Goal: Check status: Check status

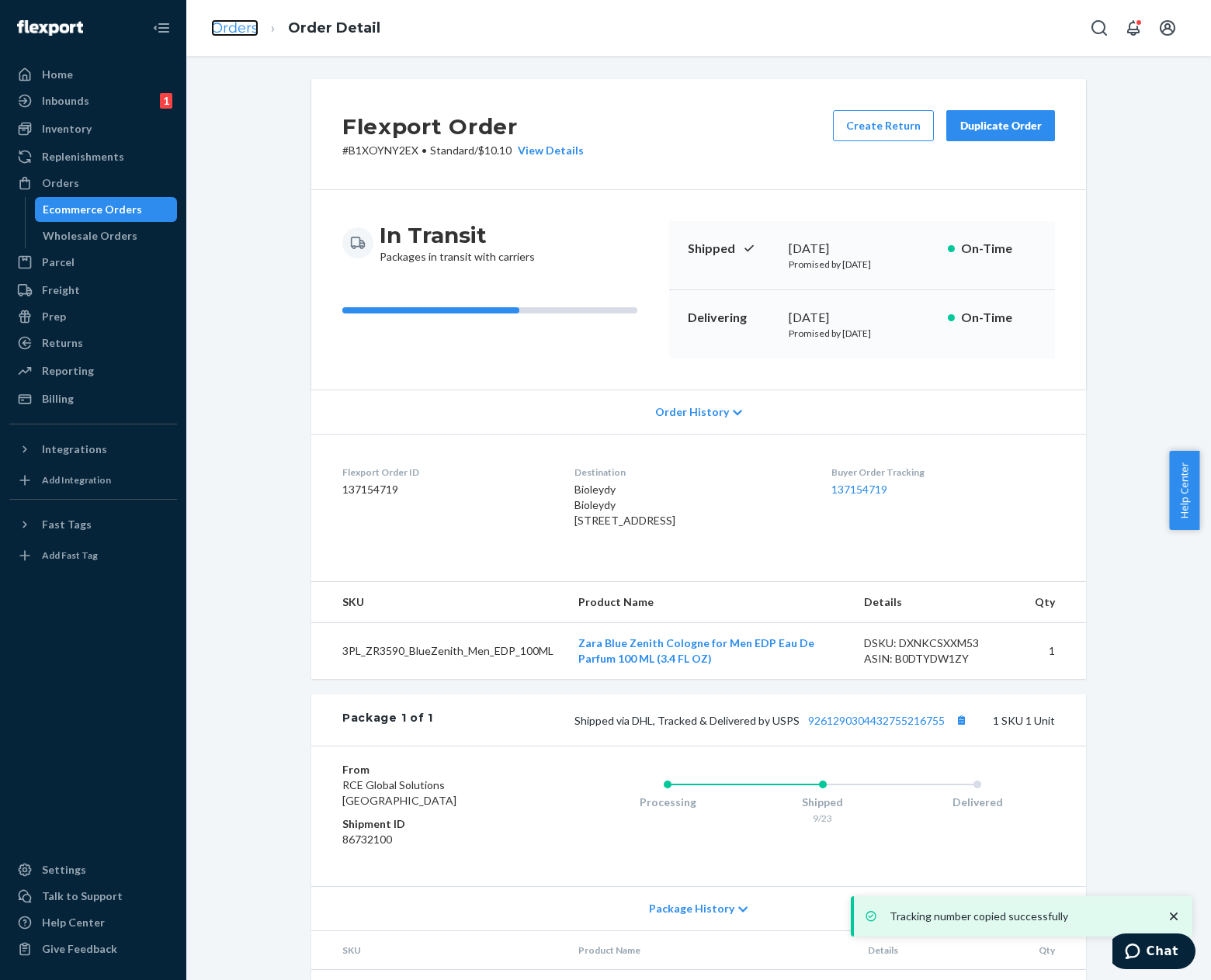
click at [234, 22] on link "Orders" at bounding box center [234, 28] width 47 height 18
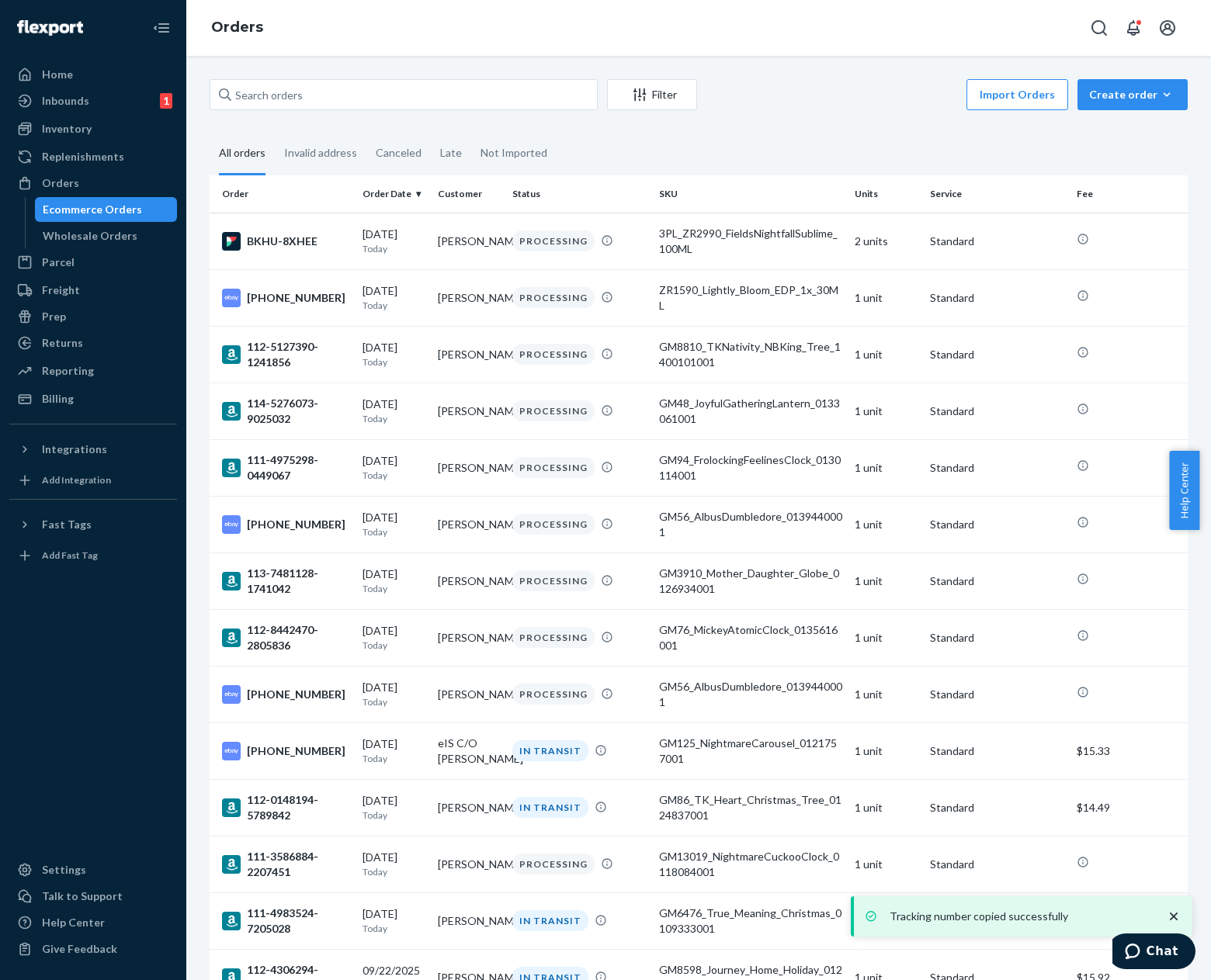
click at [753, 85] on div "Import Orders Create order Ecommerce order Removal order" at bounding box center [947, 97] width 482 height 35
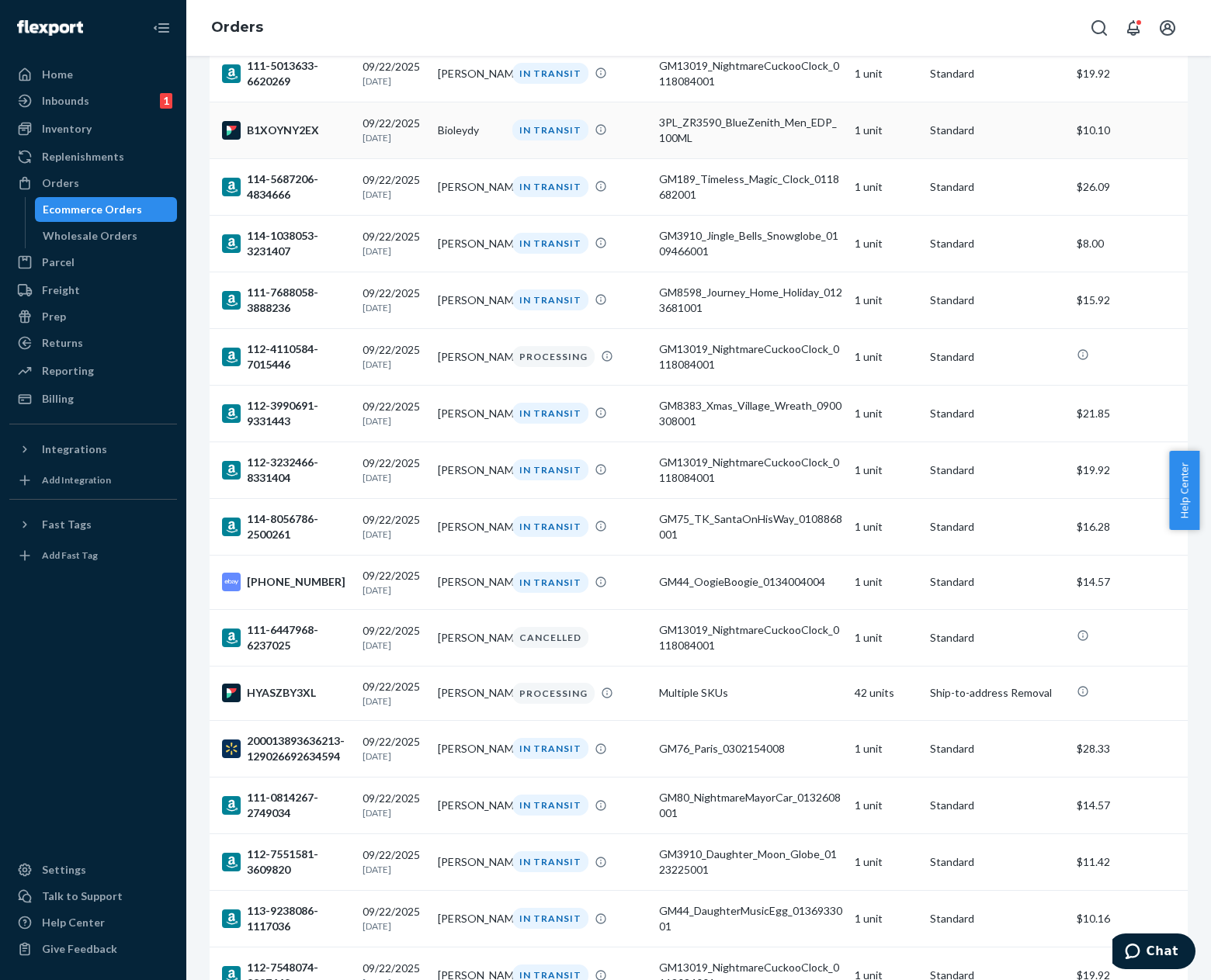
scroll to position [1552, 0]
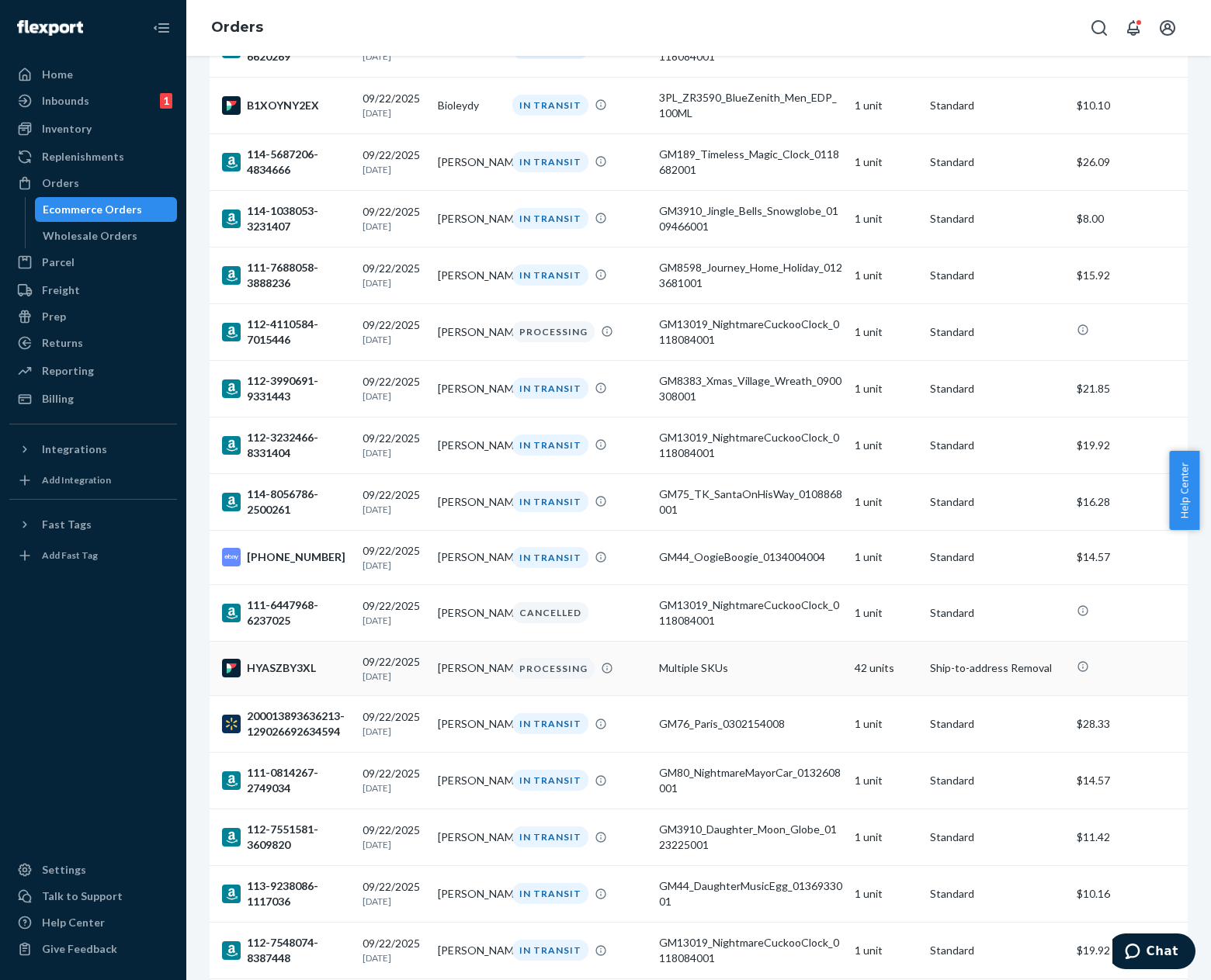
click at [692, 696] on td "Multiple SKUs" at bounding box center [750, 668] width 196 height 54
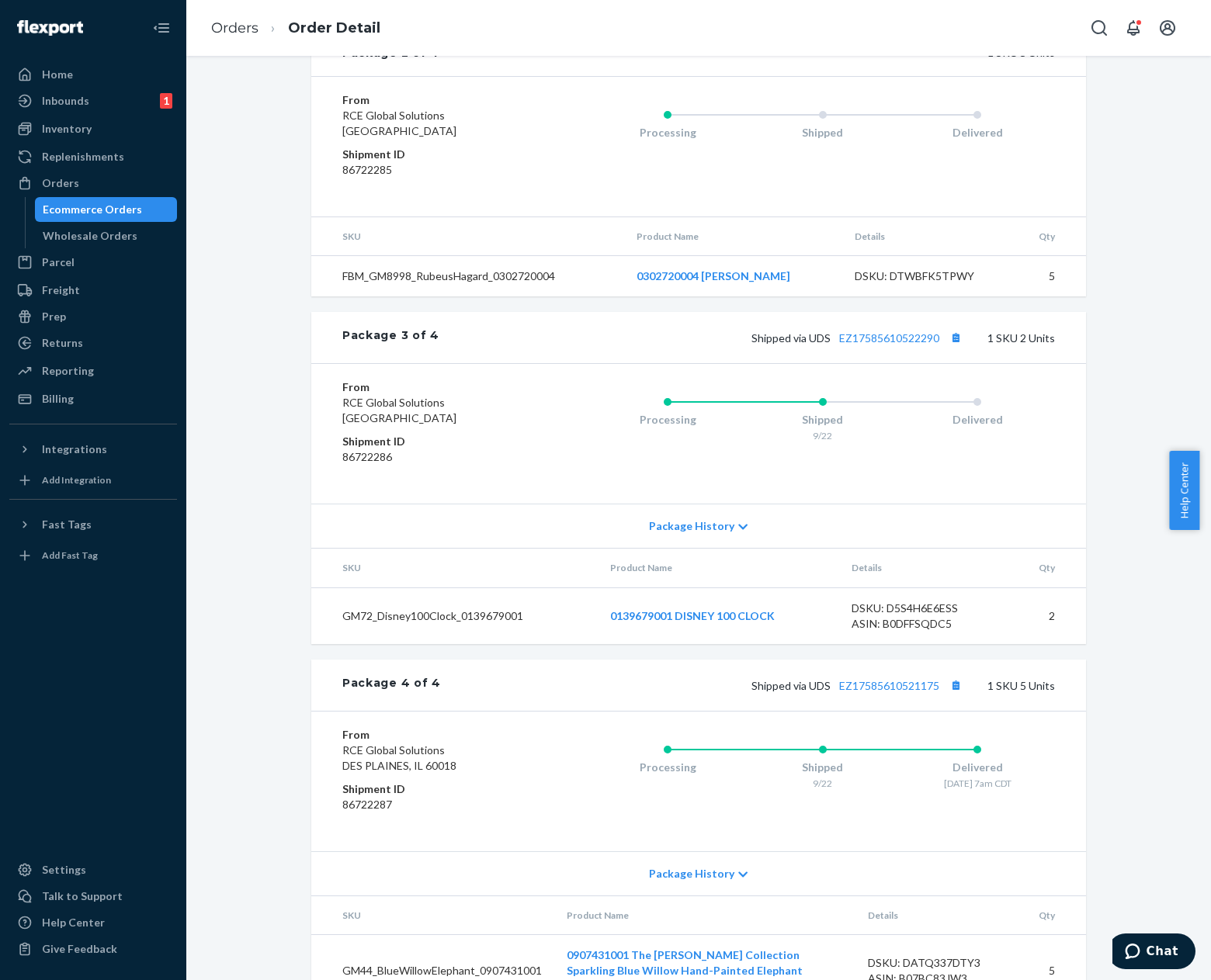
scroll to position [1685, 0]
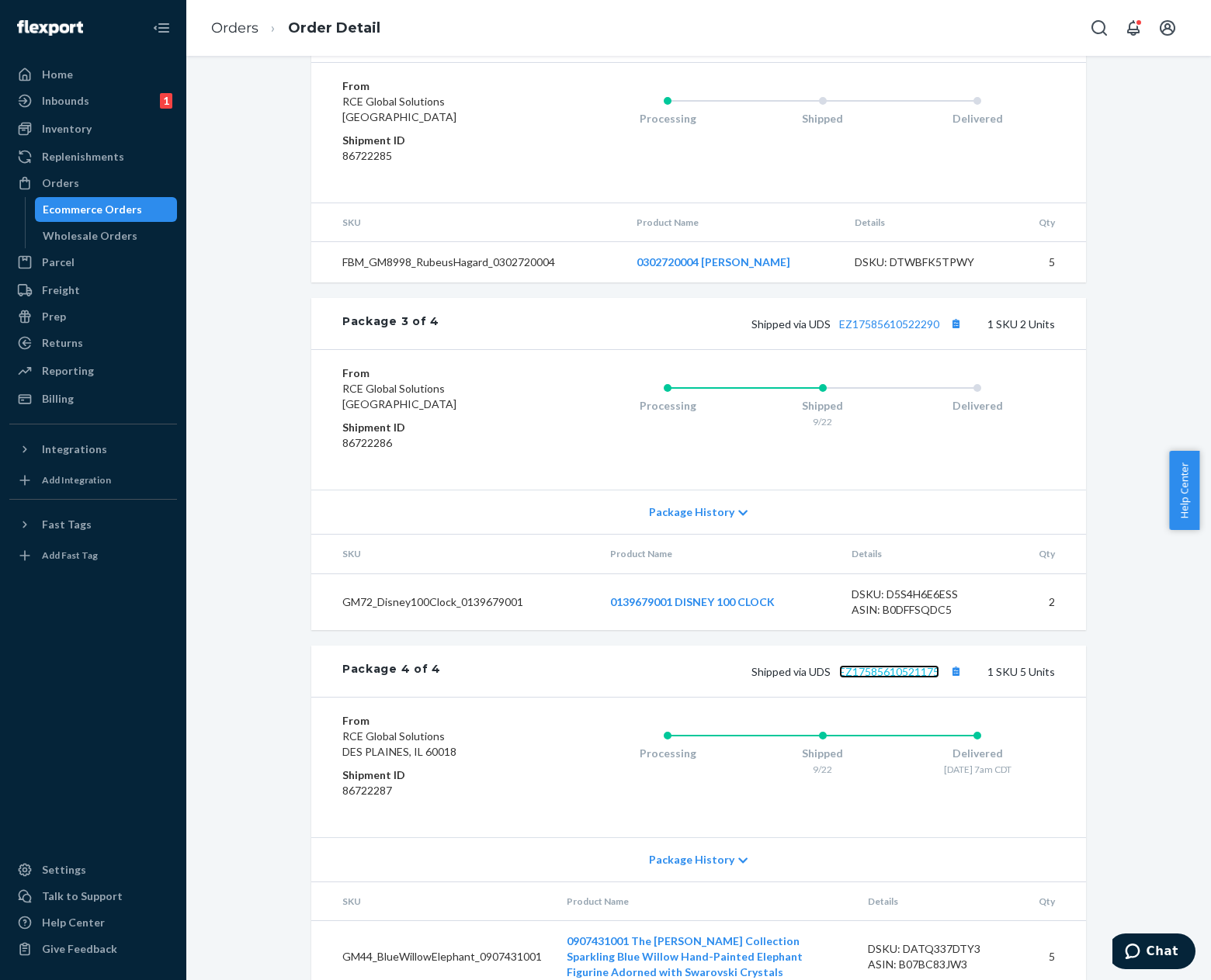
click at [898, 665] on link "EZ17585610521175" at bounding box center [889, 672] width 101 height 13
click at [442, 927] on td "GM44_BlueWillowElephant_0907431001" at bounding box center [432, 957] width 243 height 72
copy td "GM44_BlueWillowElephant_0907431001"
